Goal: Transaction & Acquisition: Purchase product/service

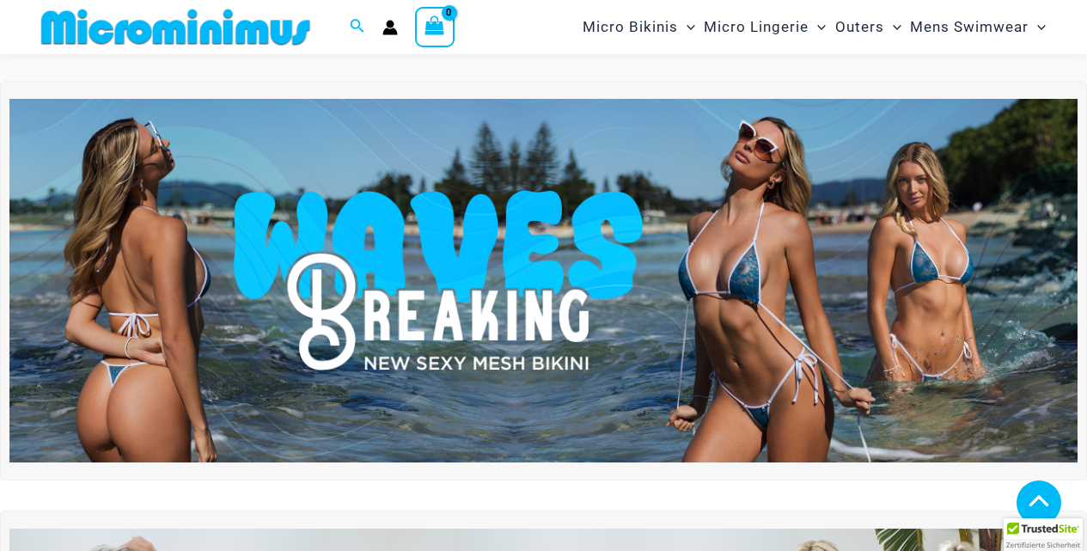
scroll to position [414, 0]
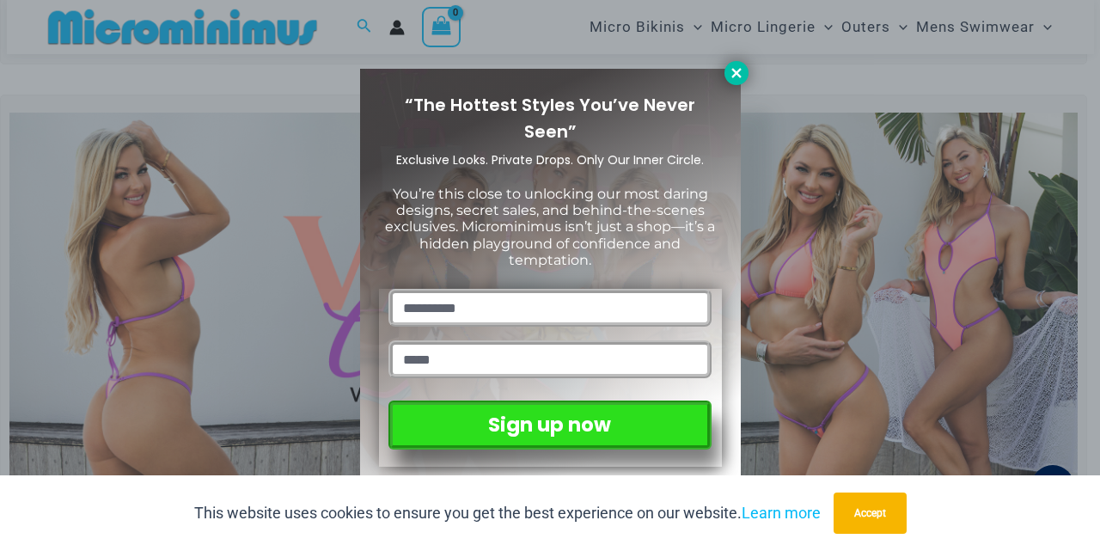
click at [729, 70] on icon at bounding box center [736, 72] width 15 height 15
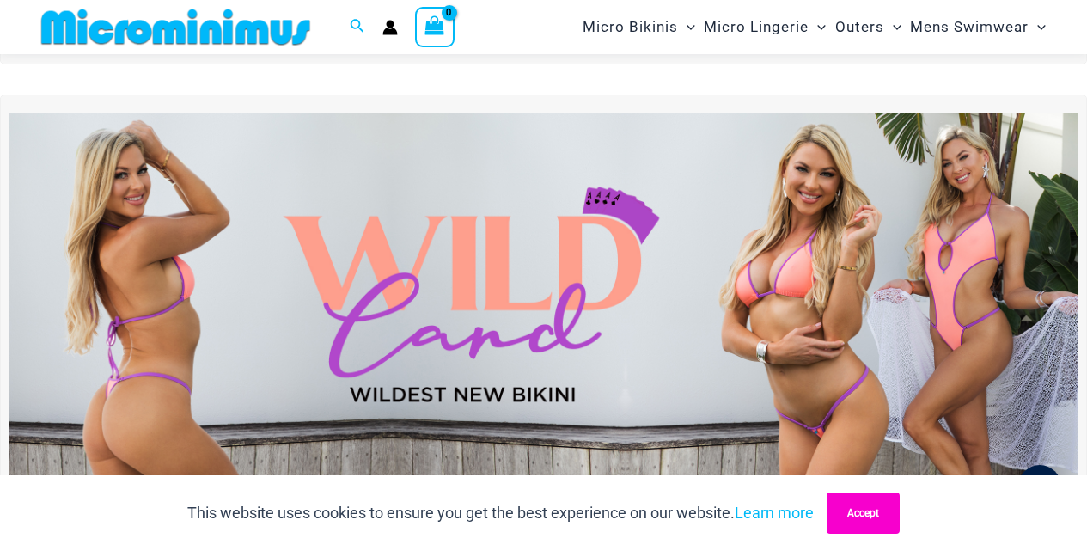
click at [859, 522] on button "Accept" at bounding box center [863, 512] width 73 height 41
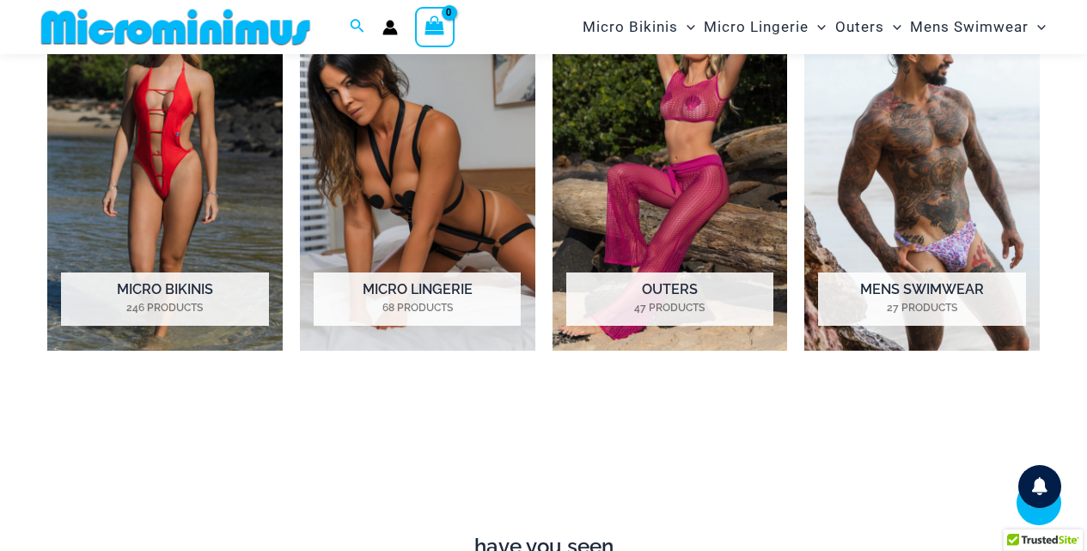
scroll to position [1102, 0]
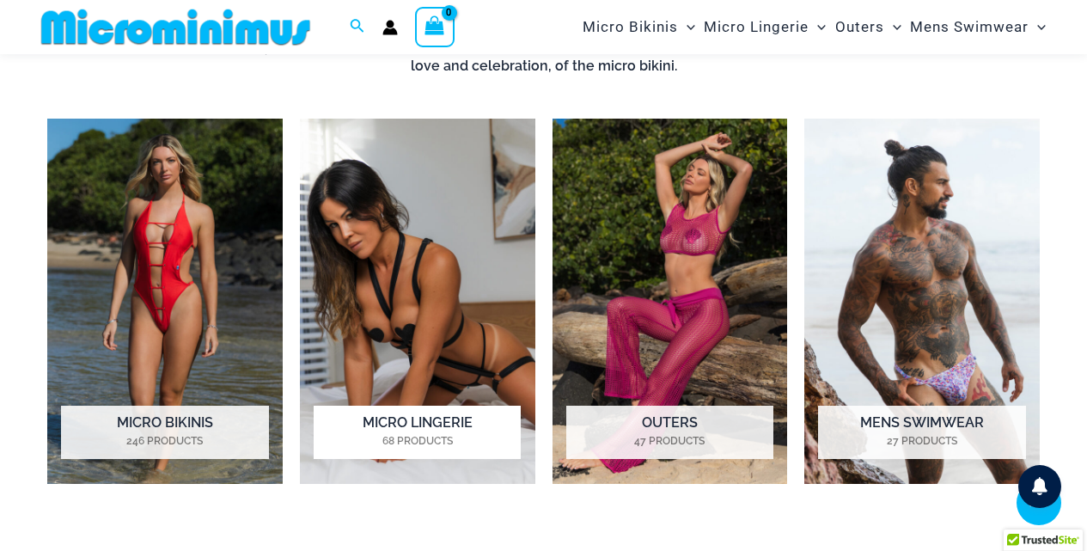
click at [366, 288] on img "Visit product category Micro Lingerie" at bounding box center [417, 301] width 235 height 365
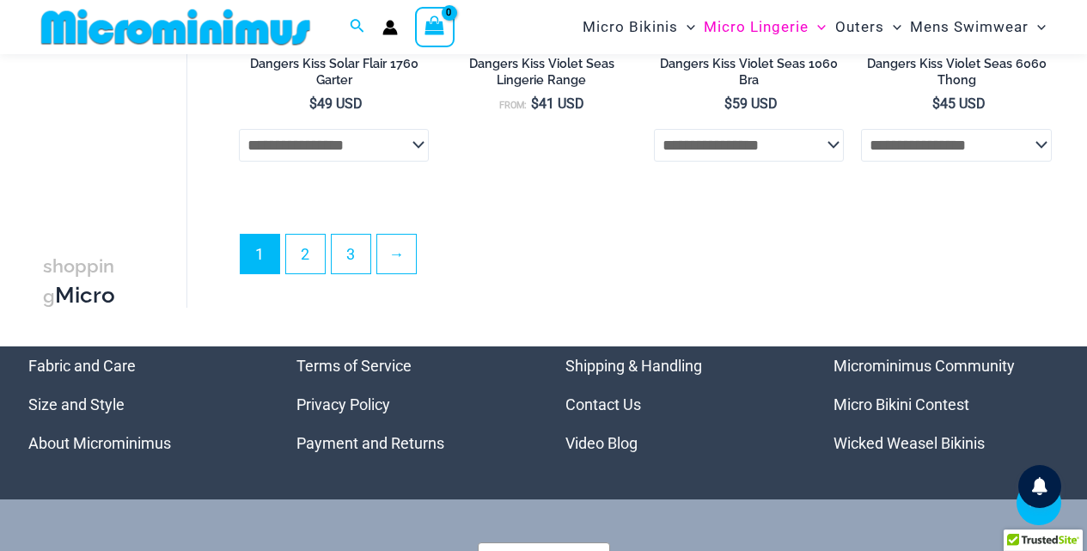
scroll to position [3744, 0]
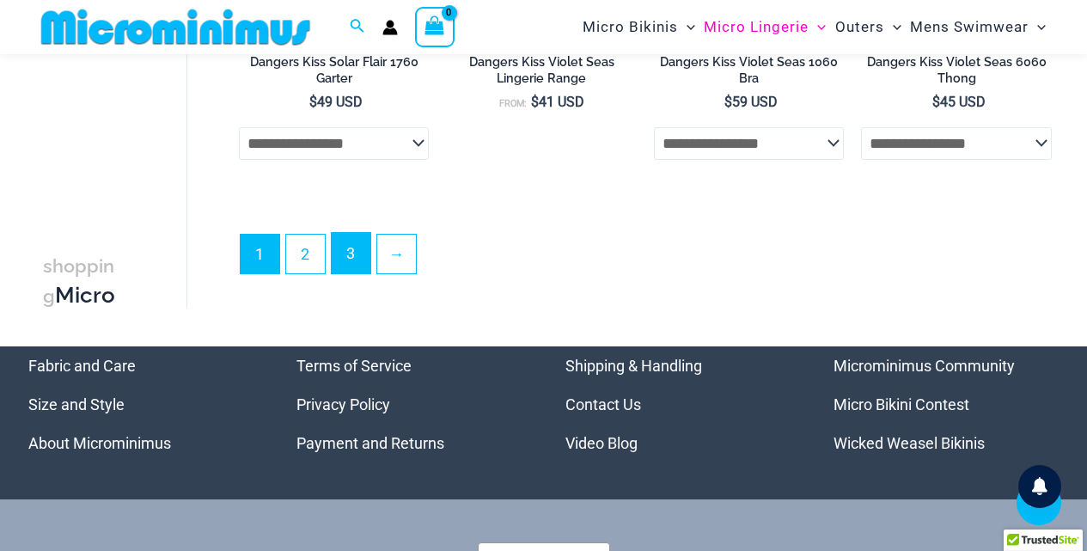
click at [363, 259] on link "3" at bounding box center [351, 253] width 39 height 40
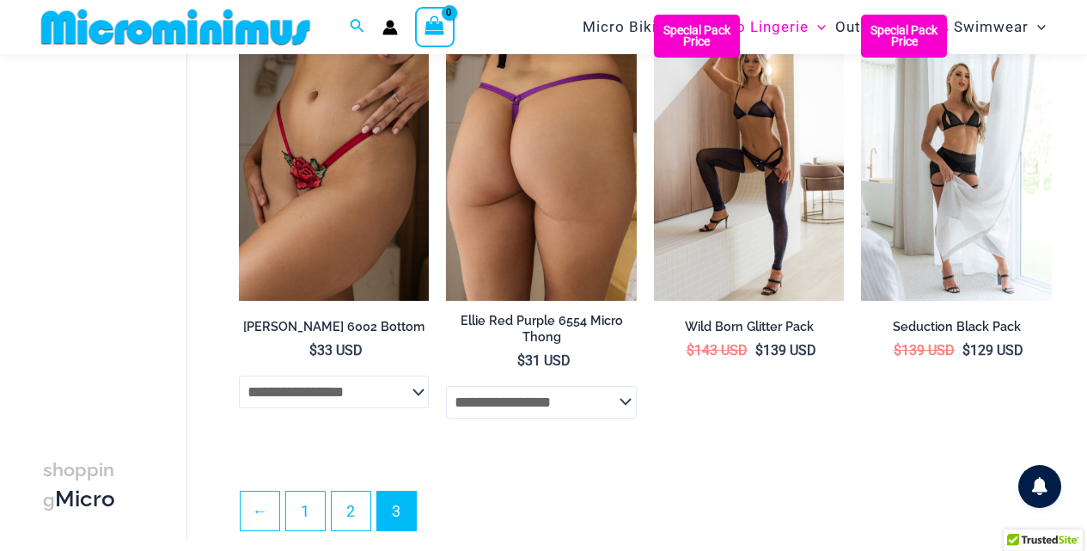
scroll to position [424, 0]
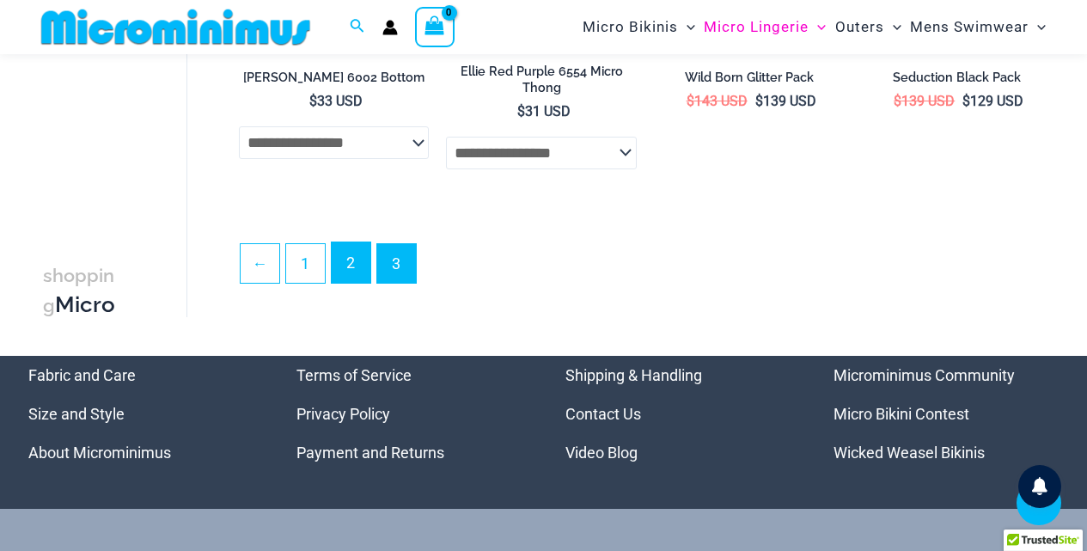
click at [358, 270] on link "2" at bounding box center [351, 262] width 39 height 40
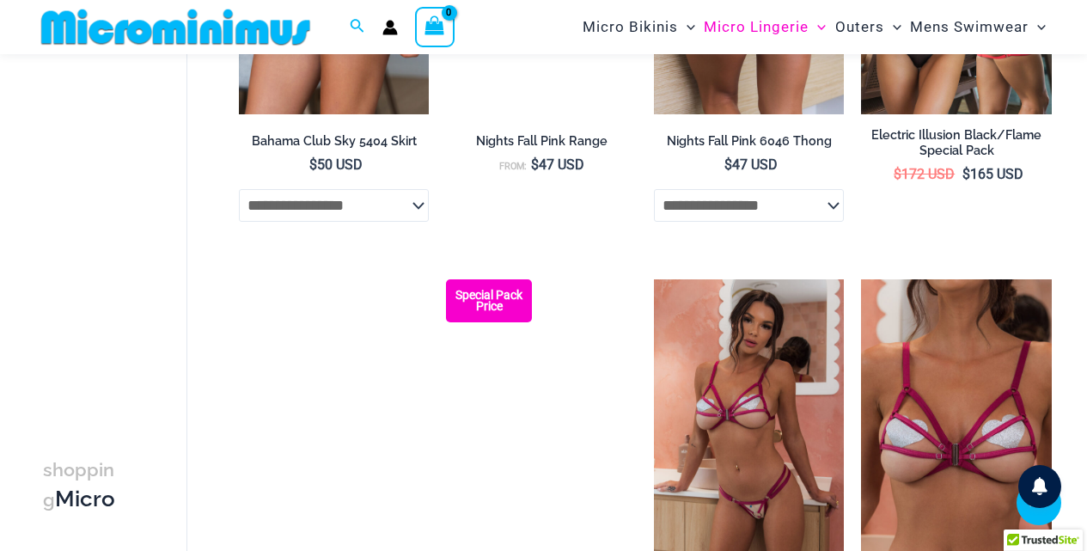
scroll to position [1538, 0]
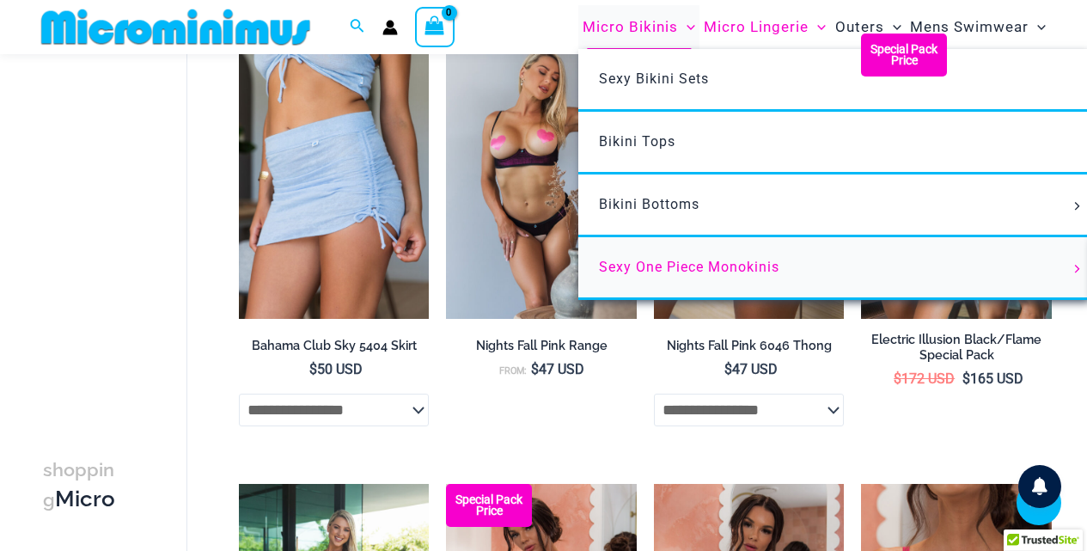
click at [648, 263] on span "Sexy One Piece Monokinis" at bounding box center [689, 267] width 180 height 16
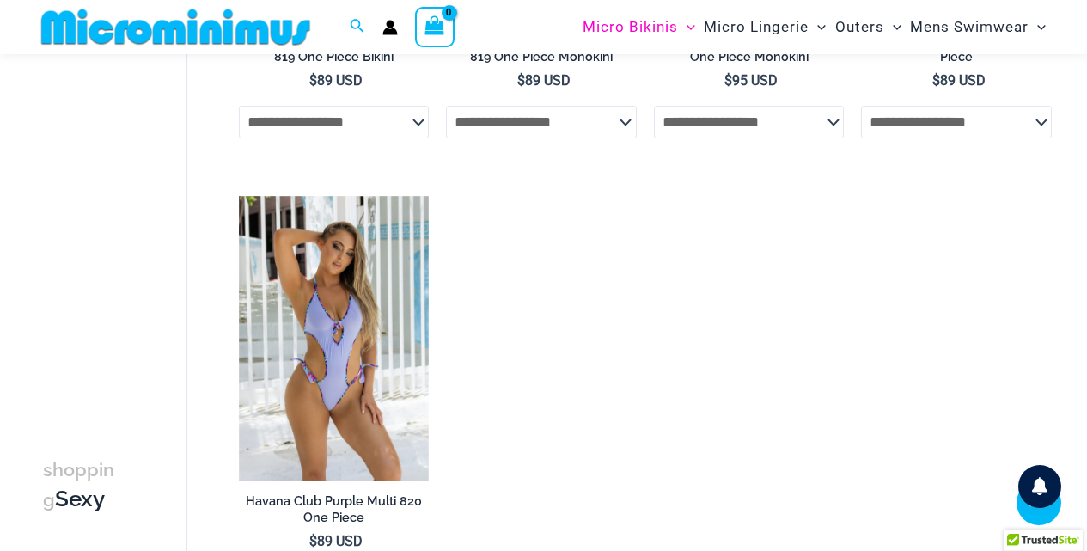
scroll to position [3225, 0]
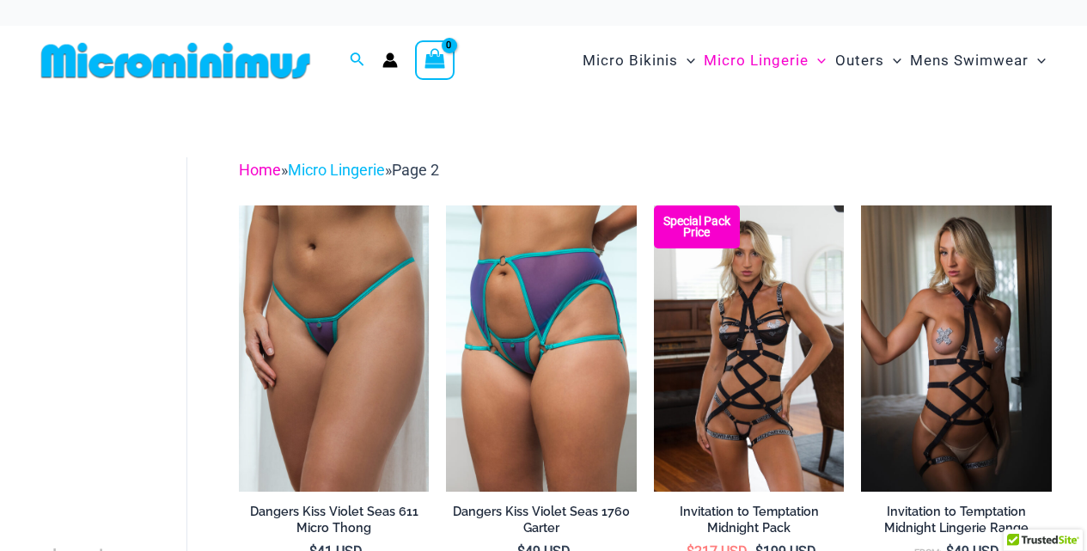
click at [269, 169] on link "Home" at bounding box center [260, 170] width 42 height 18
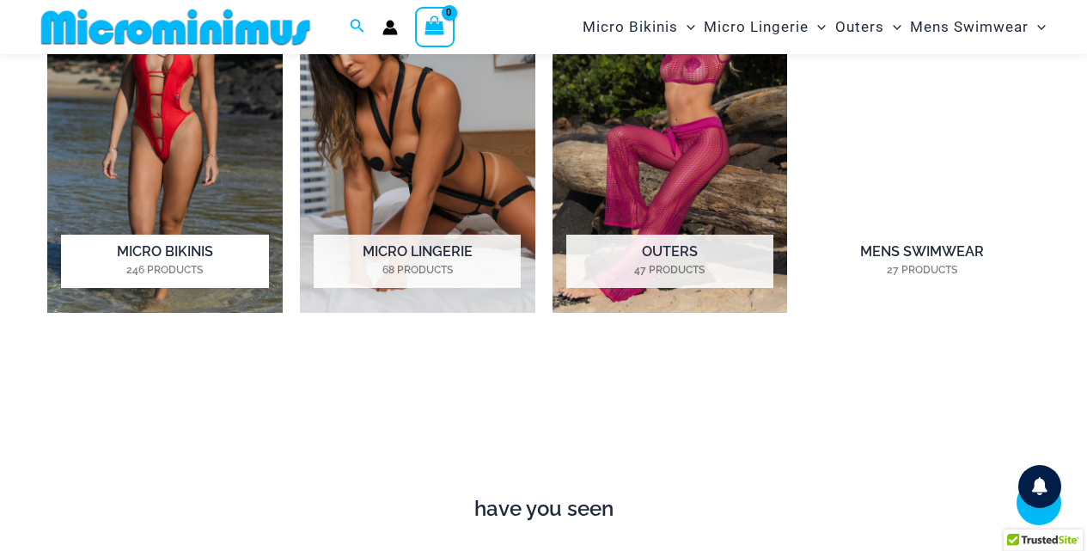
scroll to position [1273, 0]
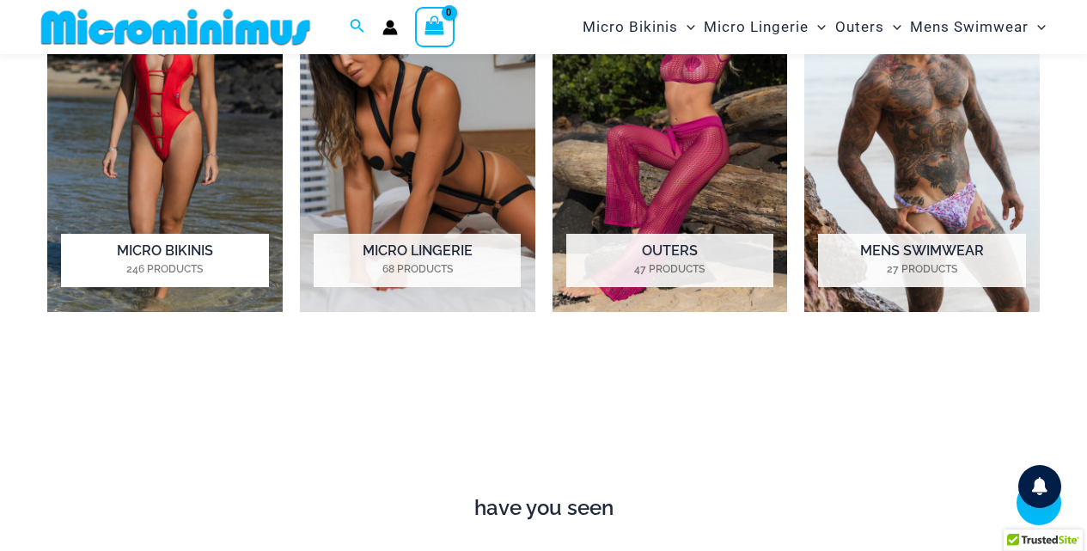
click at [199, 168] on img "Visit product category Micro Bikinis" at bounding box center [164, 129] width 235 height 365
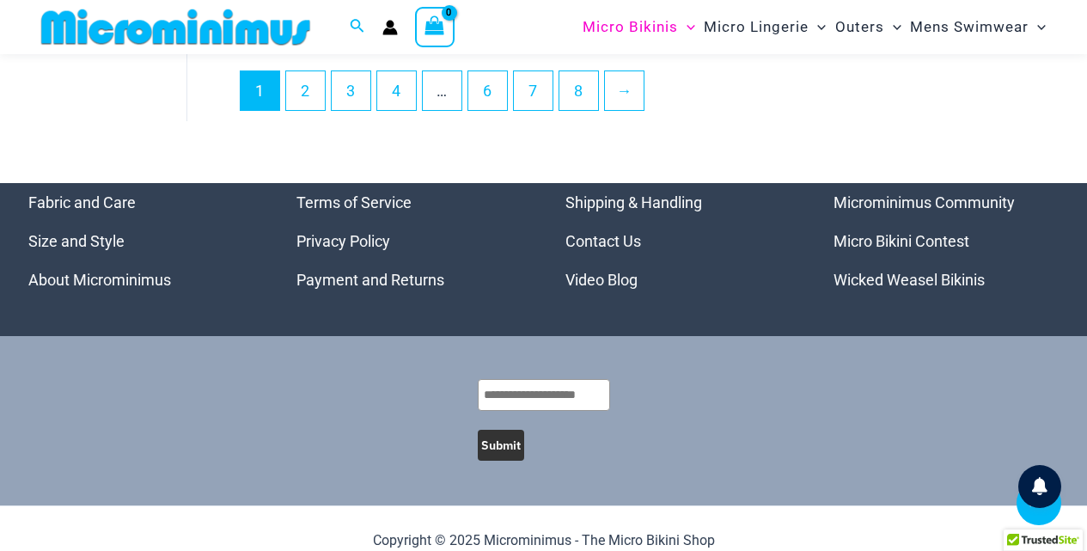
scroll to position [4221, 0]
